Goal: Task Accomplishment & Management: Complete application form

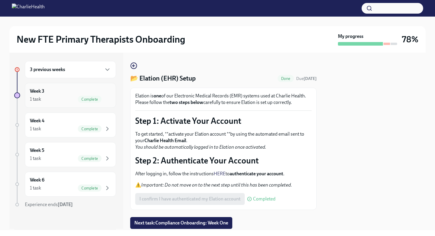
scroll to position [3, 0]
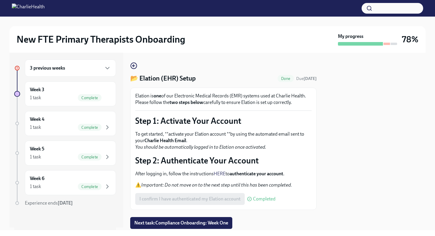
click at [98, 68] on div "3 previous weeks" at bounding box center [70, 68] width 81 height 7
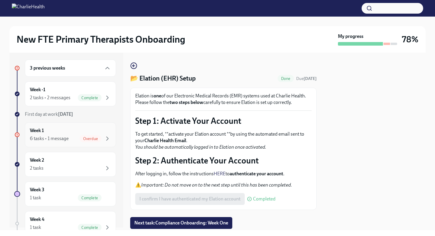
click at [81, 136] on div "Overdue" at bounding box center [91, 138] width 22 height 7
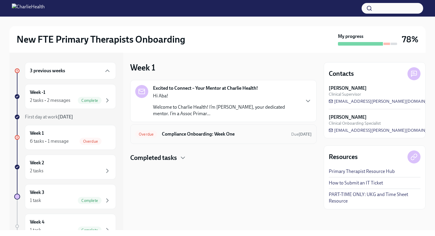
click at [209, 132] on h6 "Compliance Onboarding: Week One" at bounding box center [224, 134] width 125 height 7
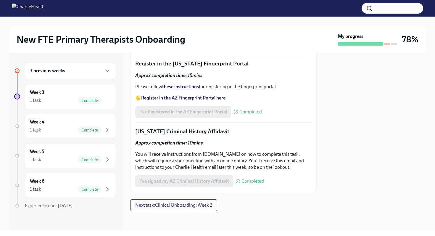
scroll to position [867, 0]
click at [197, 209] on button "Next task : Clinical Onboarding: Week 2" at bounding box center [173, 205] width 87 height 12
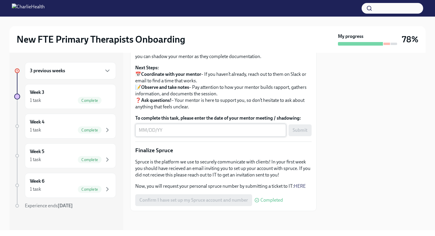
scroll to position [614, 0]
click at [142, 134] on textarea "To complete this task, please enter the date of your mentor meeting / shadowing:" at bounding box center [211, 130] width 144 height 7
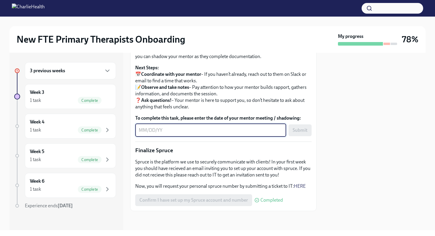
type textarea "-"
type textarea "[DATE]"
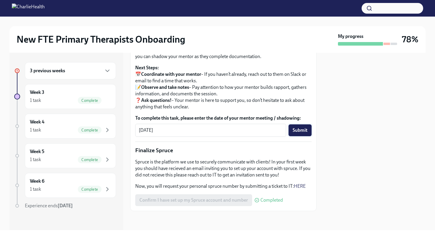
click at [306, 136] on button "Submit" at bounding box center [300, 130] width 23 height 12
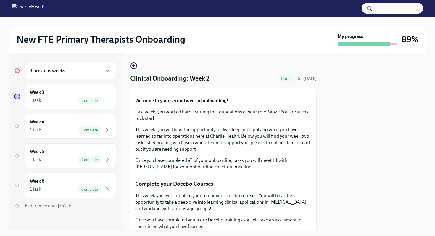
click at [63, 76] on div "3 previous weeks" at bounding box center [70, 70] width 91 height 17
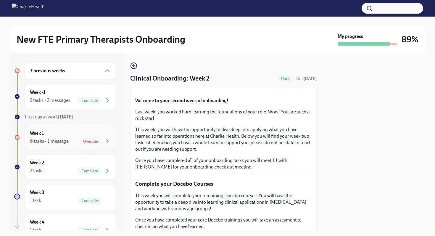
click at [81, 142] on span "Overdue" at bounding box center [91, 141] width 22 height 4
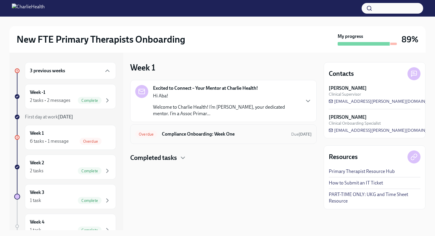
click at [167, 136] on h6 "Compliance Onboarding: Week One" at bounding box center [224, 134] width 125 height 7
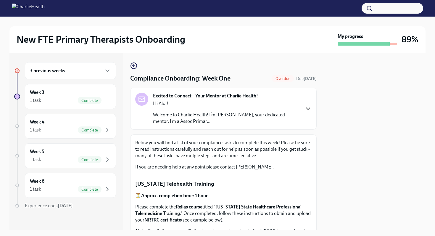
click at [305, 110] on icon "button" at bounding box center [308, 108] width 7 height 7
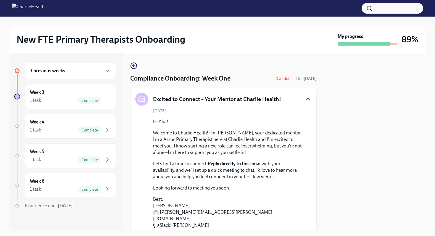
click at [272, 80] on span "Overdue" at bounding box center [283, 78] width 22 height 4
click at [134, 65] on icon "button" at bounding box center [133, 65] width 7 height 7
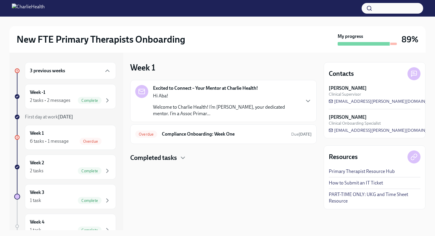
click at [179, 157] on div "Completed tasks" at bounding box center [223, 157] width 187 height 9
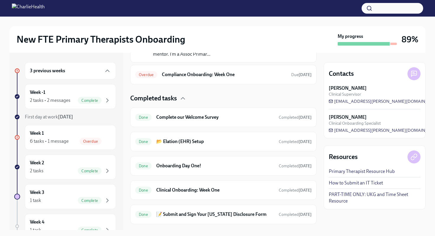
scroll to position [73, 0]
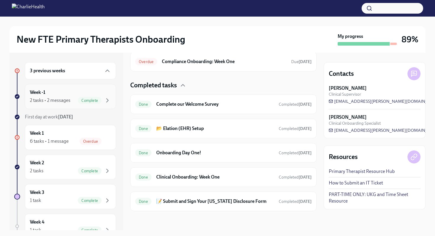
click at [70, 97] on div "2 tasks • 2 messages" at bounding box center [50, 100] width 41 height 7
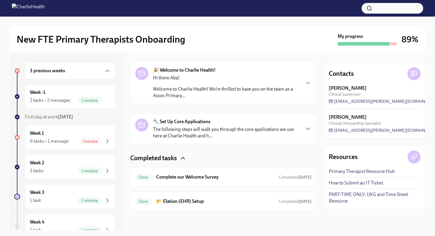
click at [180, 157] on icon "button" at bounding box center [182, 158] width 7 height 7
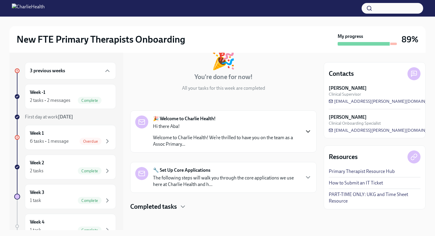
click at [305, 132] on icon "button" at bounding box center [308, 131] width 7 height 7
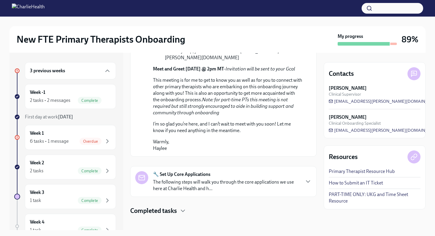
scroll to position [419, 0]
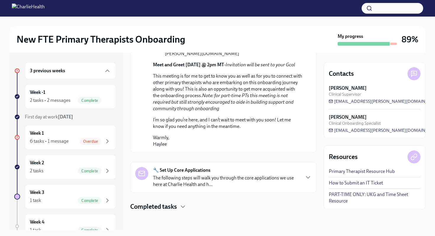
click at [305, 185] on div "🔧 Set Up Core Applications The following steps will walk you through the core a…" at bounding box center [223, 177] width 177 height 21
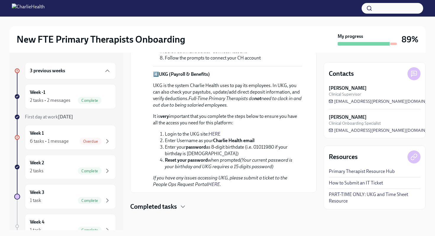
scroll to position [860, 0]
click at [179, 204] on div "Completed tasks" at bounding box center [223, 206] width 187 height 9
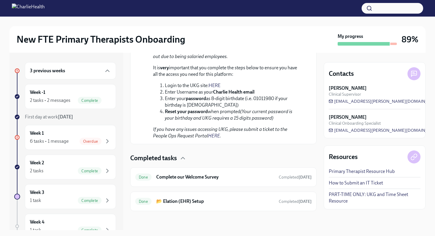
scroll to position [909, 0]
click at [80, 142] on span "Overdue" at bounding box center [91, 141] width 22 height 4
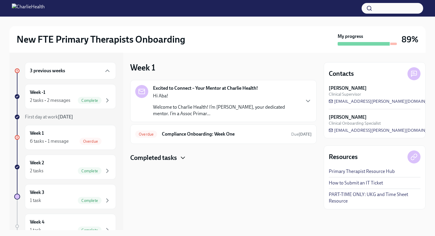
click at [184, 158] on icon "button" at bounding box center [182, 157] width 7 height 7
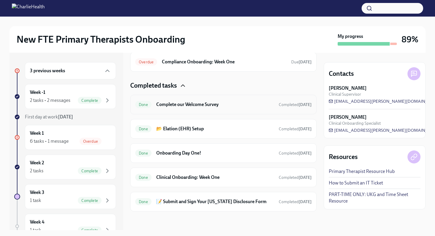
scroll to position [73, 0]
click at [81, 145] on div "Week 1 6 tasks • 1 message Overdue" at bounding box center [70, 137] width 91 height 25
click at [198, 65] on div "Overdue Compliance Onboarding: Week One Due [DATE]" at bounding box center [223, 61] width 177 height 9
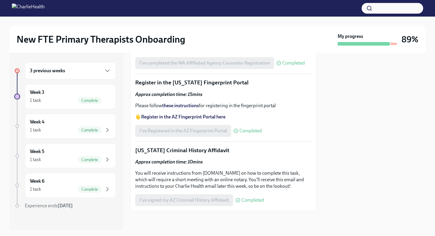
scroll to position [848, 0]
